Goal: Use online tool/utility: Use online tool/utility

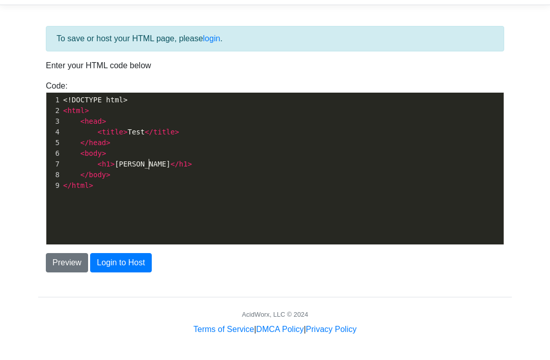
scroll to position [5, 39]
type textarea "[PERSON_NAME]<strong>"
type textarea "<strong>"
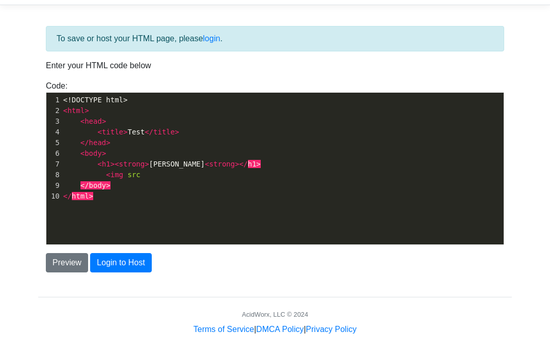
type textarea "<img src="
click at [145, 178] on span "< img src =" at bounding box center [104, 175] width 82 height 8
click at [145, 176] on span "< img src =" at bounding box center [104, 175] width 82 height 8
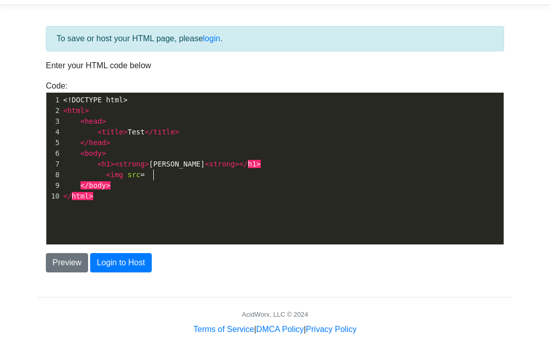
click at [179, 171] on pre "< img src =" at bounding box center [282, 175] width 443 height 11
click at [145, 175] on span "< img src =" at bounding box center [104, 175] width 82 height 8
click at [145, 174] on span "< img src =" at bounding box center [104, 175] width 82 height 8
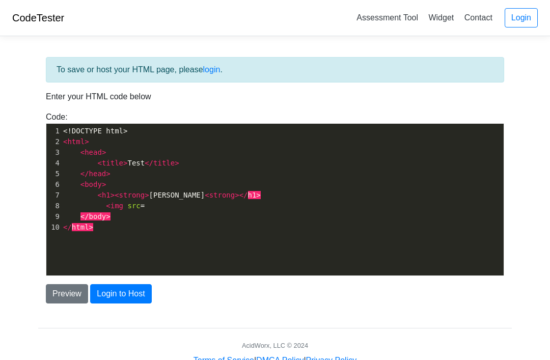
click at [145, 206] on span "< img src =" at bounding box center [104, 206] width 82 height 8
click at [146, 210] on pre "< img src =" at bounding box center [282, 206] width 443 height 11
type textarea "<img src="
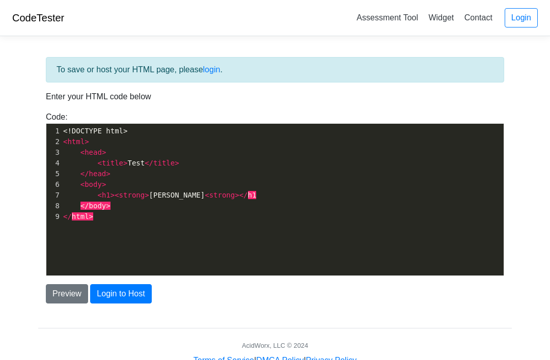
type textarea "h1."
type textarea ">"
type textarea "<ulk"
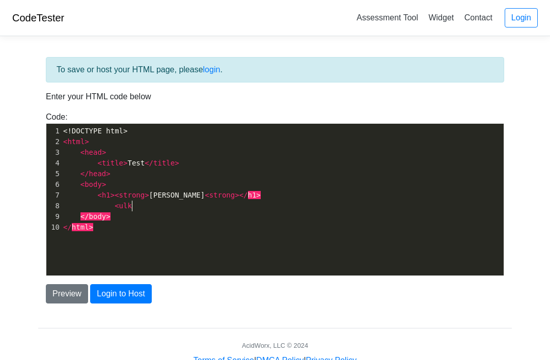
scroll to position [5, 17]
type textarea ">"
type textarea "<li> Pig"
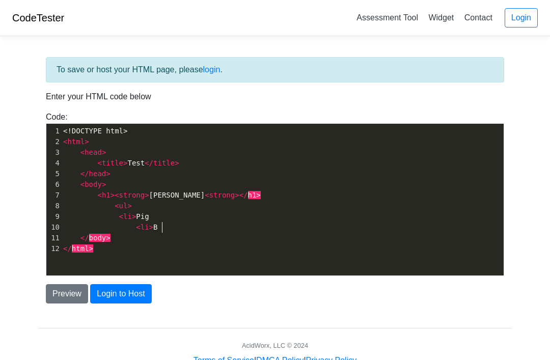
type textarea "<li> Bo"
type textarea "Pig"
type textarea "Big"
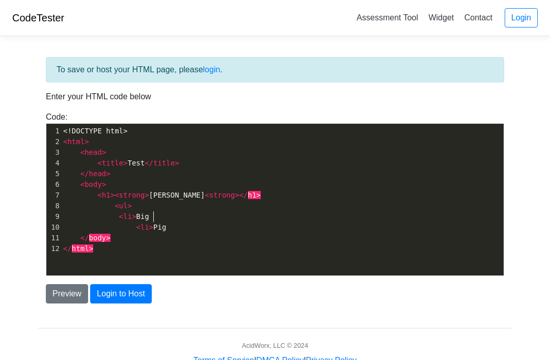
click at [75, 299] on button "Preview" at bounding box center [67, 293] width 42 height 19
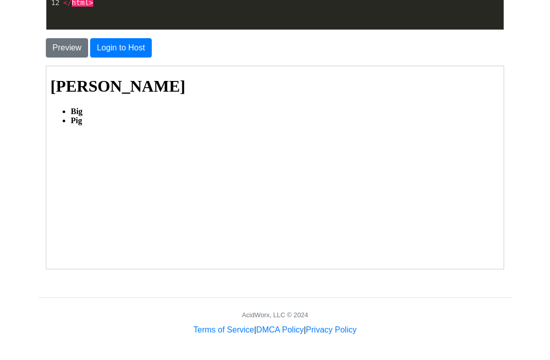
scroll to position [246, 0]
